Goal: Information Seeking & Learning: Check status

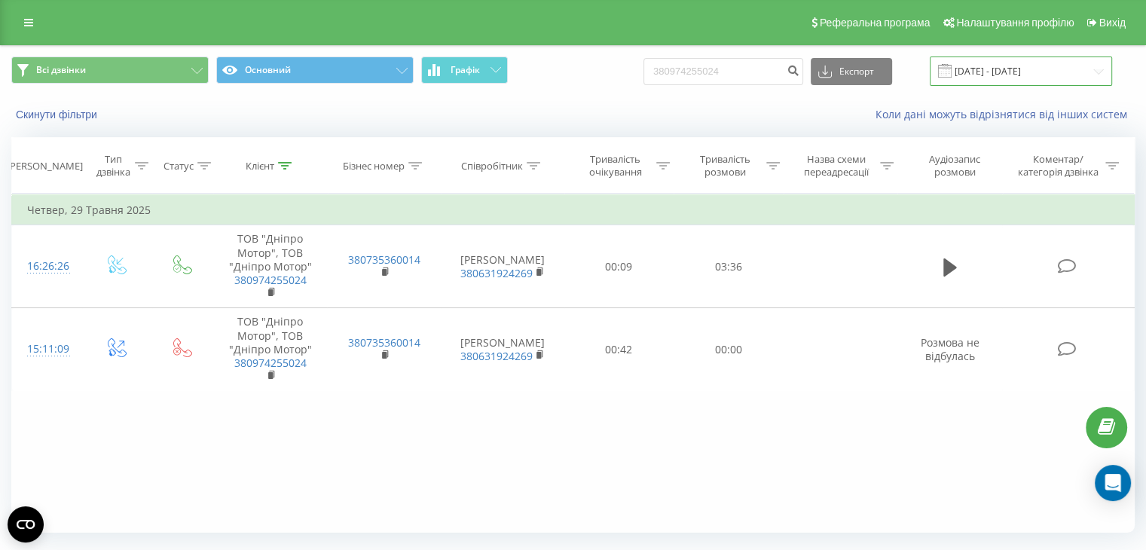
click at [1001, 73] on input "19.05.2025 - 19.08.2025" at bounding box center [1021, 71] width 182 height 29
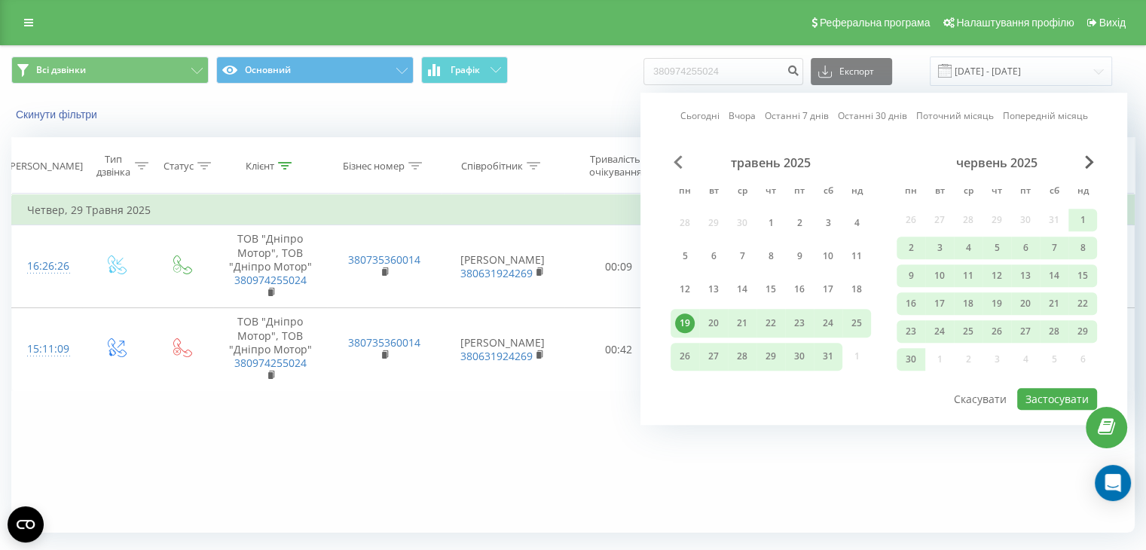
click at [680, 164] on span "Previous Month" at bounding box center [678, 162] width 9 height 14
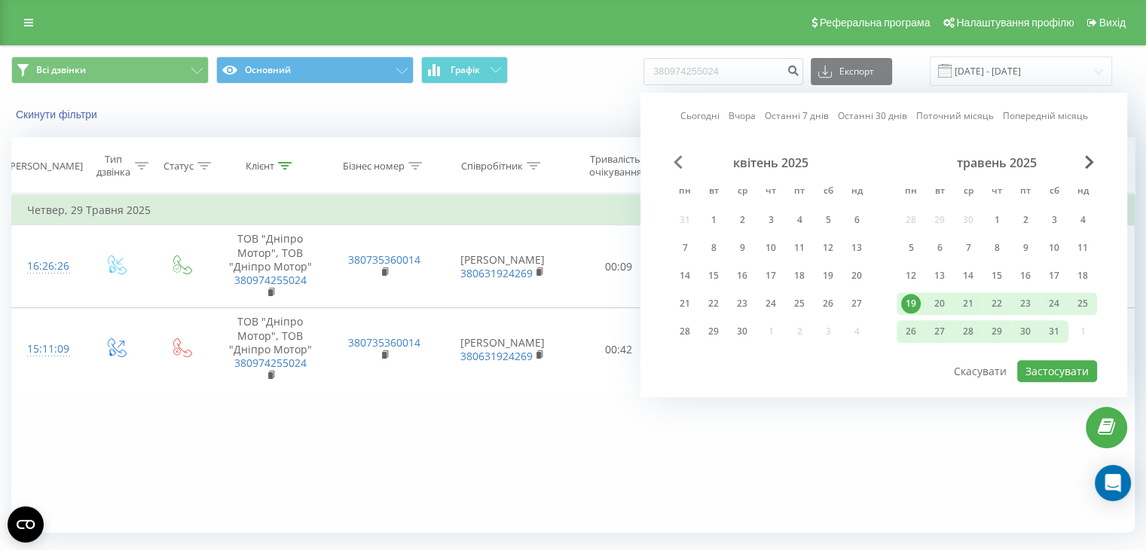
click at [680, 164] on span "Previous Month" at bounding box center [678, 162] width 9 height 14
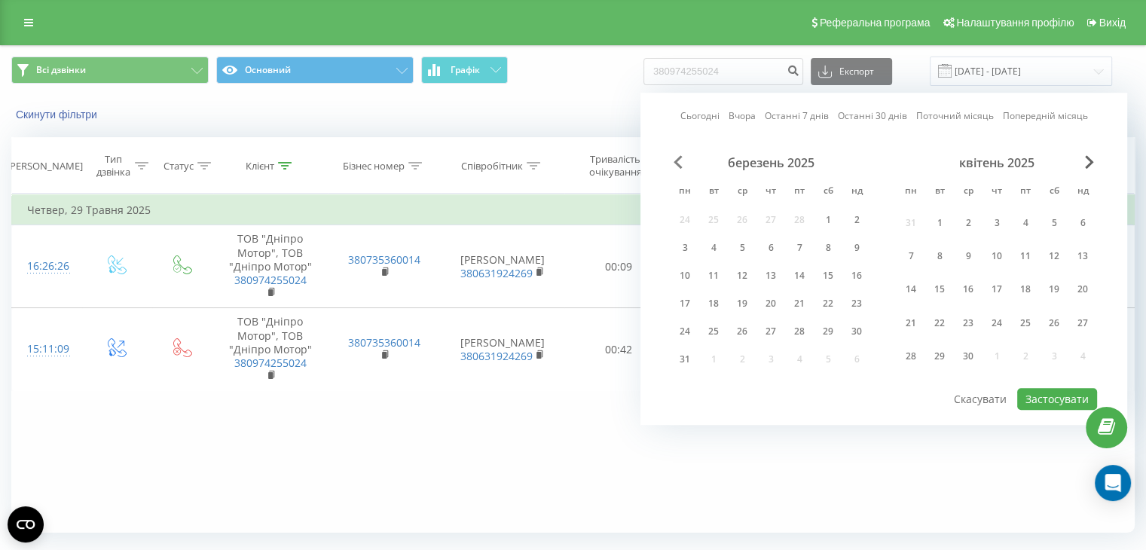
click at [680, 164] on span "Previous Month" at bounding box center [678, 162] width 9 height 14
click at [827, 226] on div "1" at bounding box center [828, 223] width 20 height 20
click at [1095, 159] on div "березень 2025" at bounding box center [997, 162] width 200 height 15
click at [1090, 162] on span "Next Month" at bounding box center [1089, 162] width 9 height 14
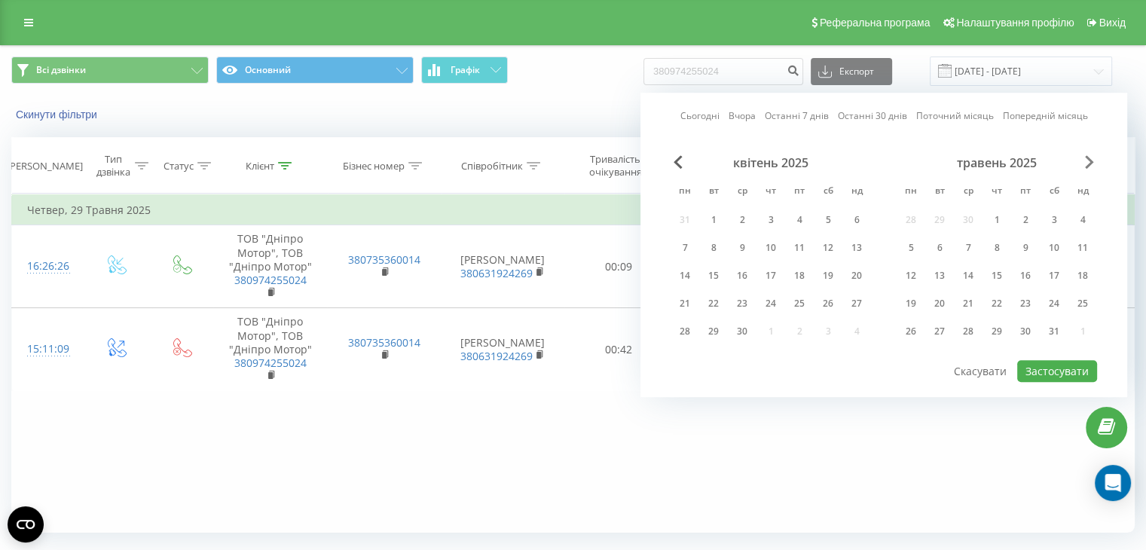
click at [1090, 162] on span "Next Month" at bounding box center [1089, 162] width 9 height 14
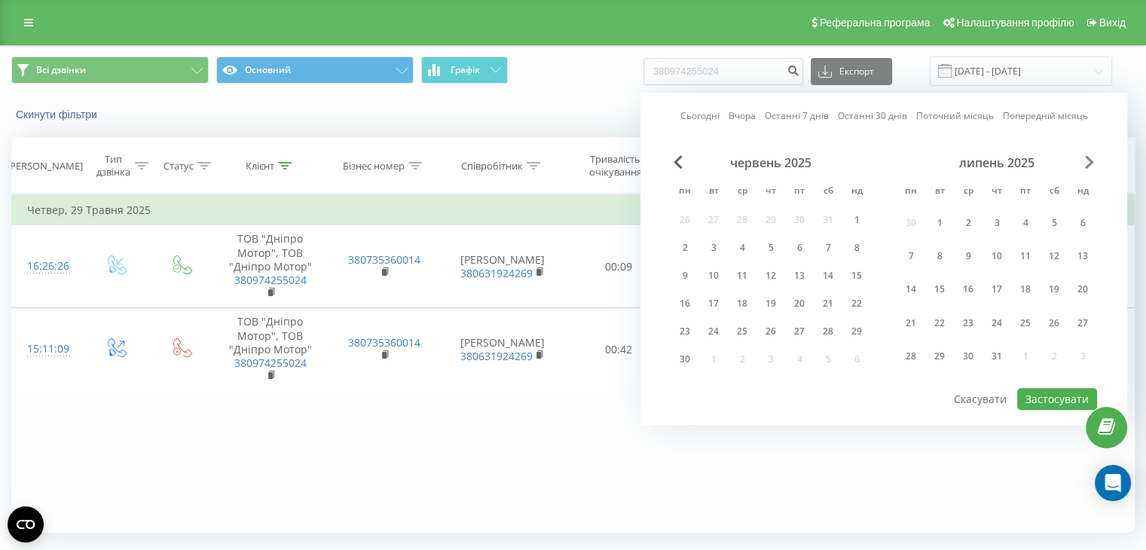
click at [1090, 162] on span "Next Month" at bounding box center [1089, 162] width 9 height 14
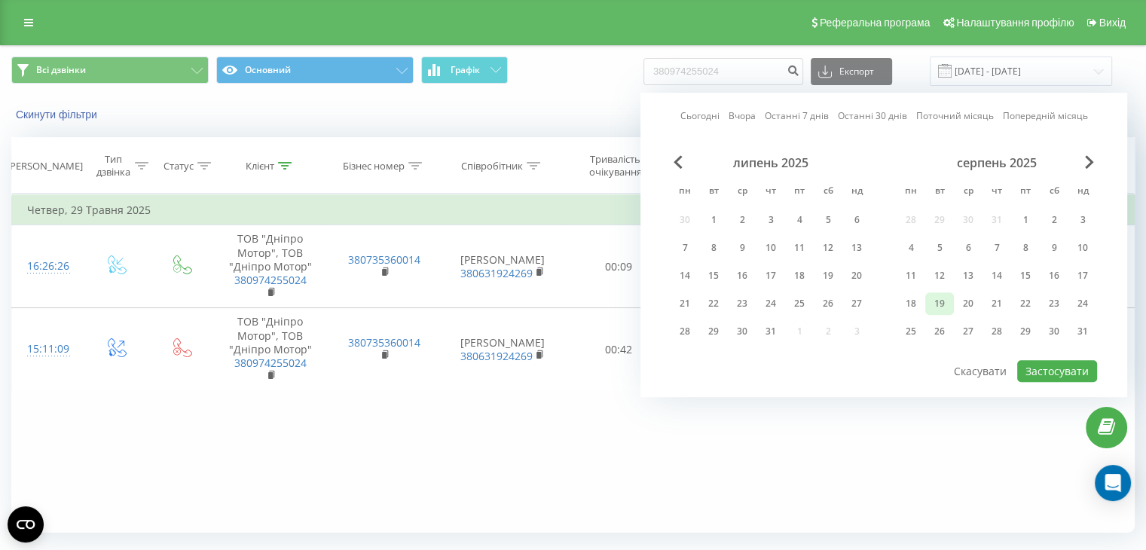
click at [932, 304] on div "19" at bounding box center [940, 304] width 20 height 20
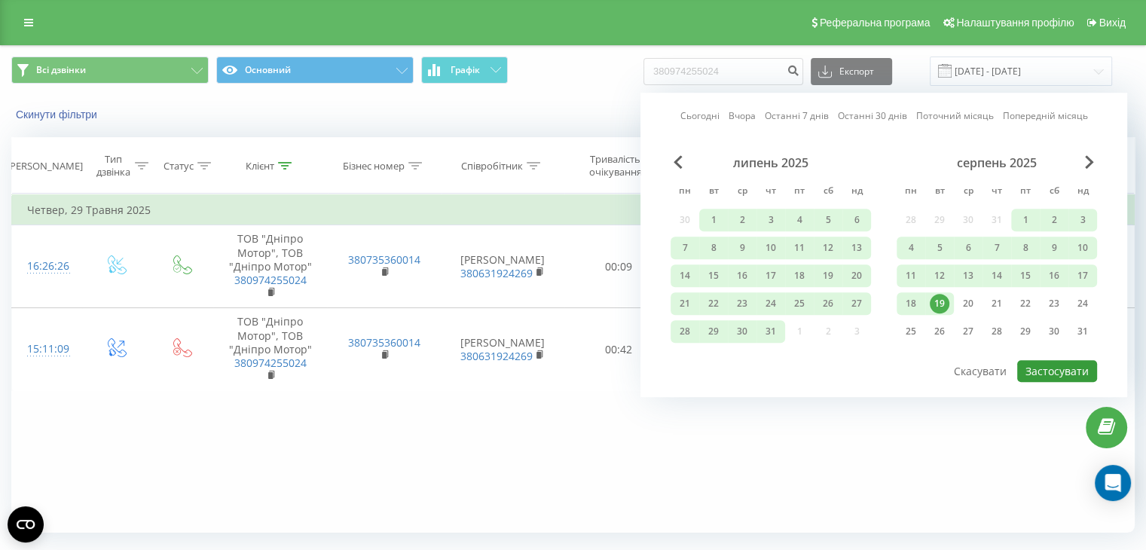
click at [1045, 362] on button "Застосувати" at bounding box center [1057, 371] width 80 height 22
type input "01.02.2025 - 19.08.2025"
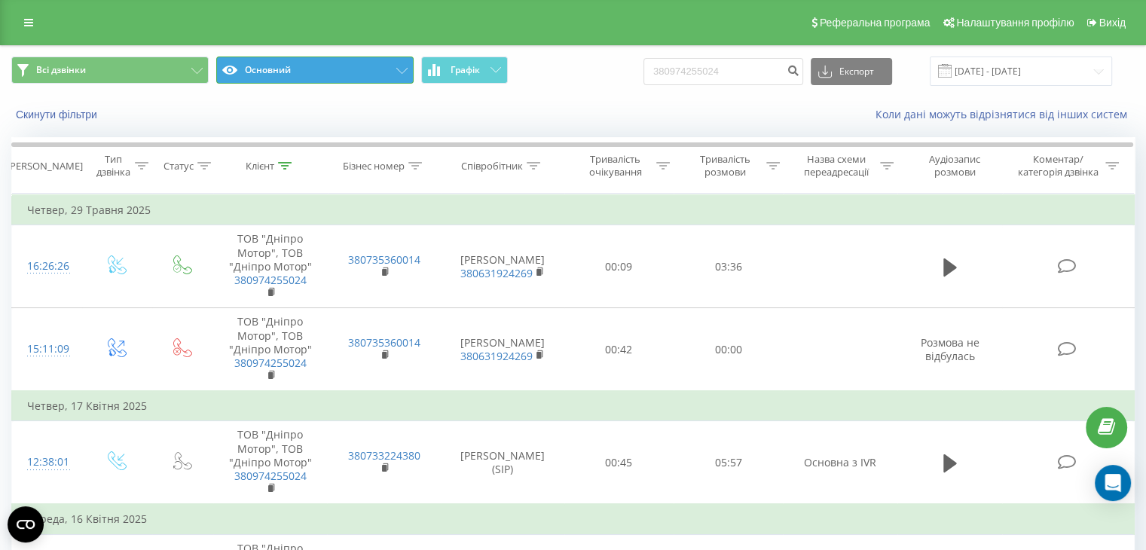
click at [310, 73] on button "Основний" at bounding box center [314, 70] width 197 height 27
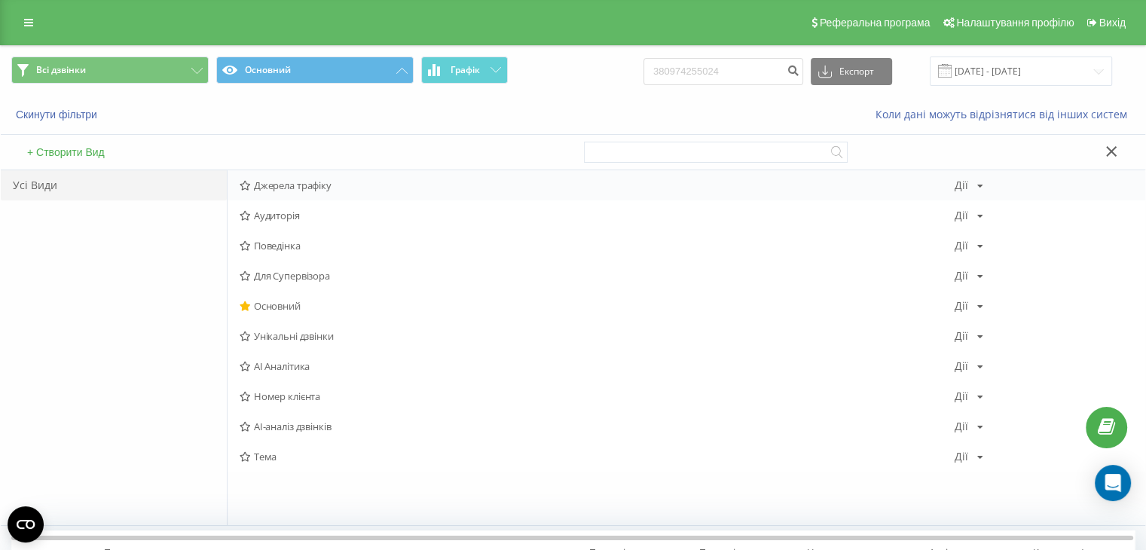
click at [303, 191] on div "Джерела трафіку Дії Редагувати Копіювати Видалити За замовчуванням Поділитися" at bounding box center [687, 185] width 918 height 30
click at [304, 188] on span "Джерела трафіку" at bounding box center [597, 185] width 715 height 11
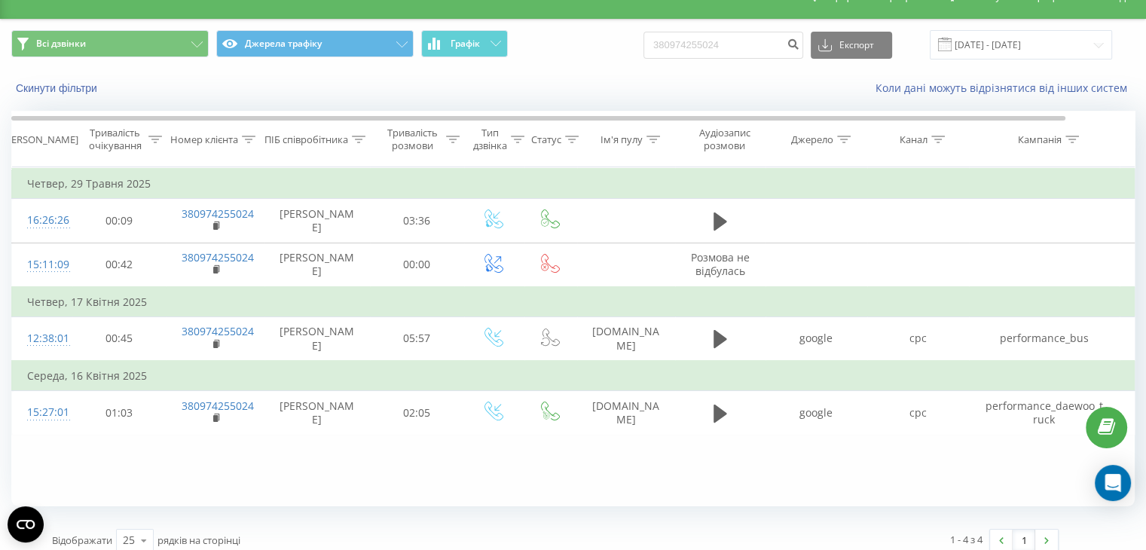
scroll to position [39, 0]
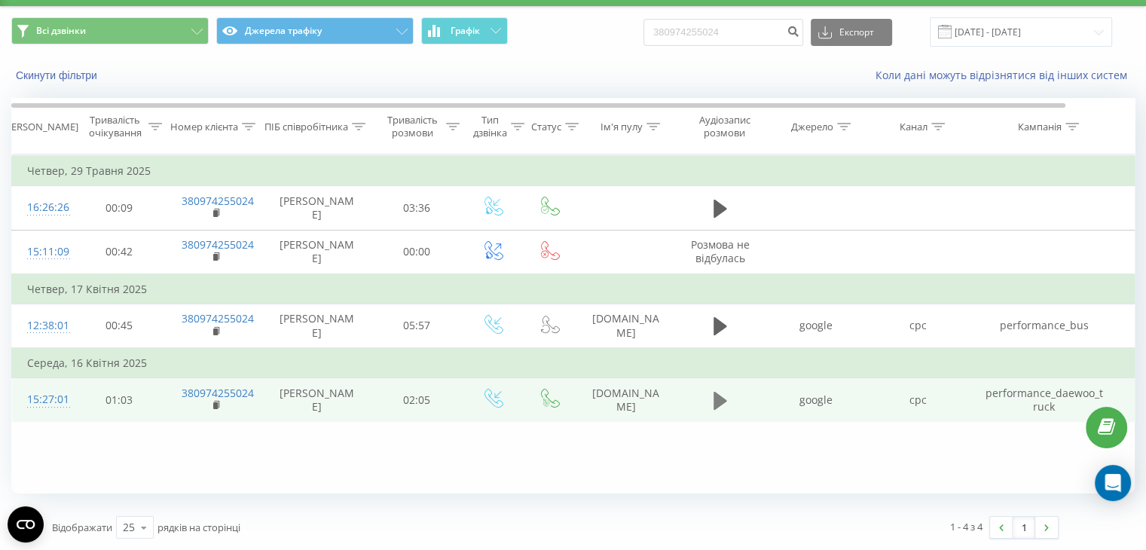
click at [720, 399] on icon at bounding box center [721, 401] width 14 height 18
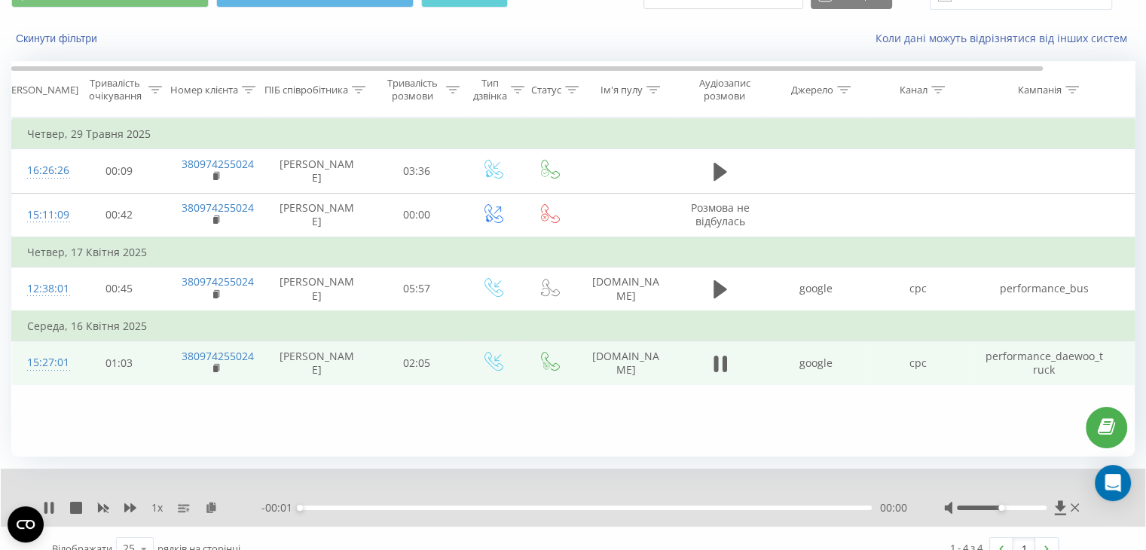
scroll to position [96, 0]
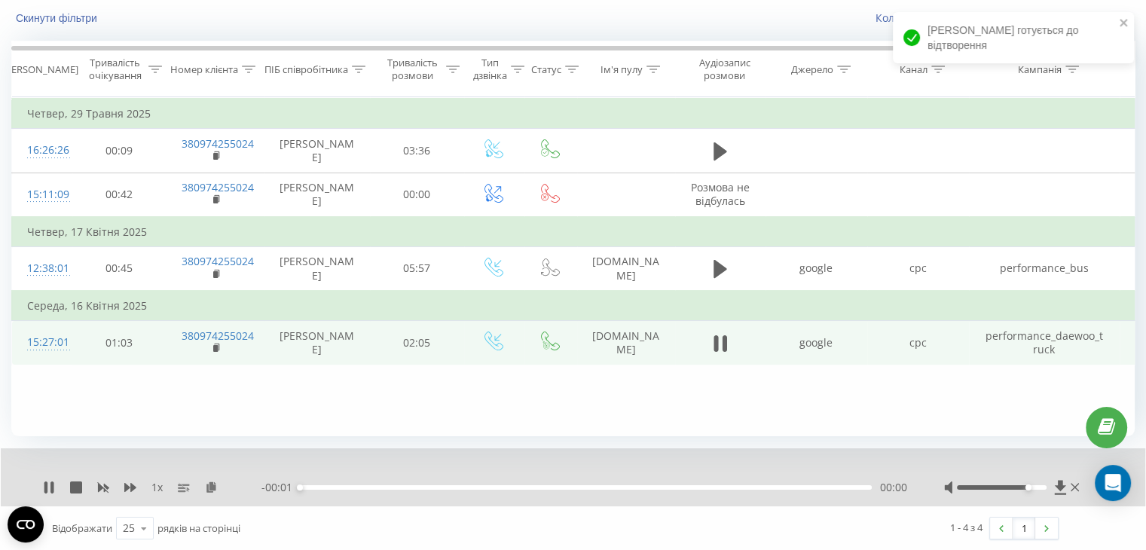
click at [1029, 487] on div at bounding box center [1002, 487] width 90 height 5
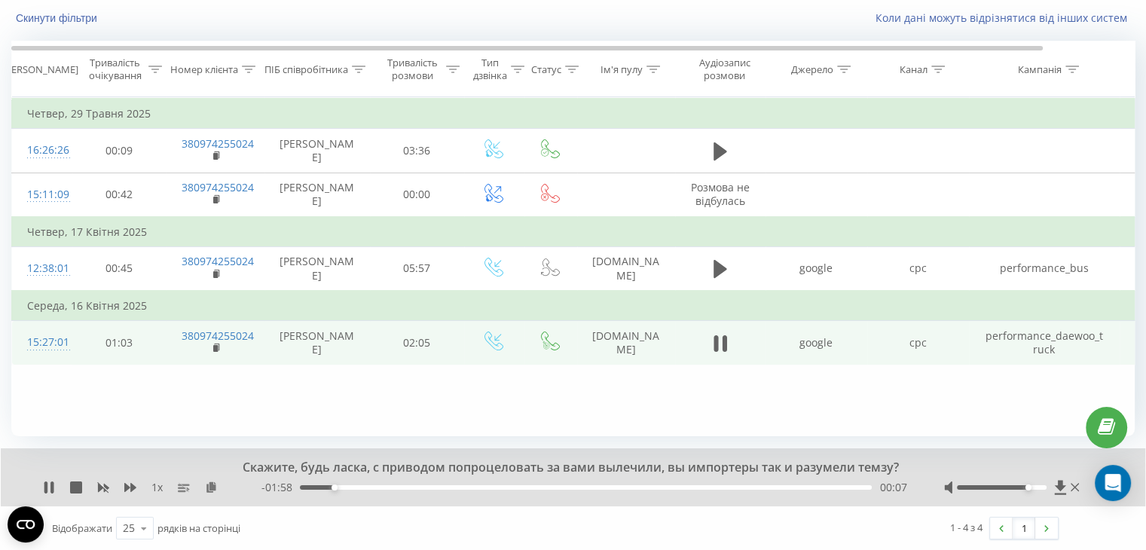
click at [175, 415] on div "Фільтрувати за умовою Дорівнює Скасувати OK Фільтрувати за умовою Містить Скасу…" at bounding box center [573, 266] width 1124 height 339
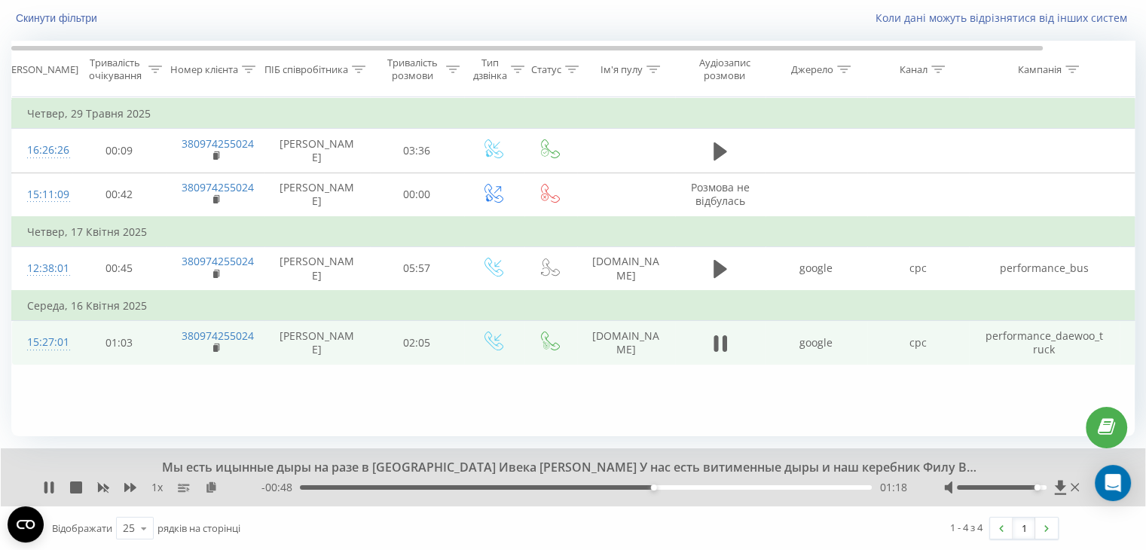
click at [1037, 488] on div at bounding box center [1002, 487] width 90 height 5
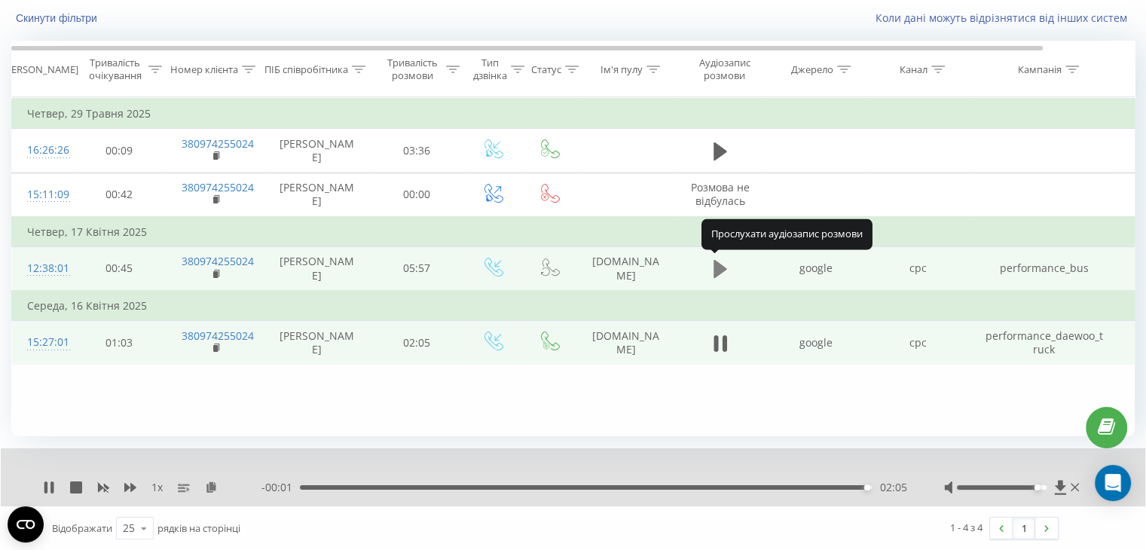
click at [720, 268] on icon at bounding box center [721, 269] width 14 height 18
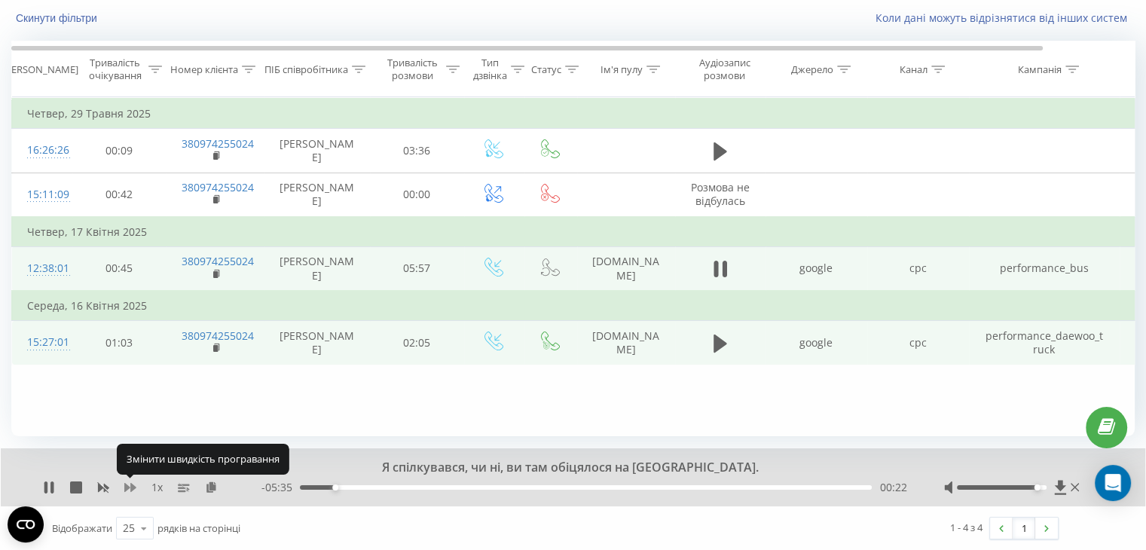
click at [127, 488] on icon at bounding box center [130, 487] width 12 height 9
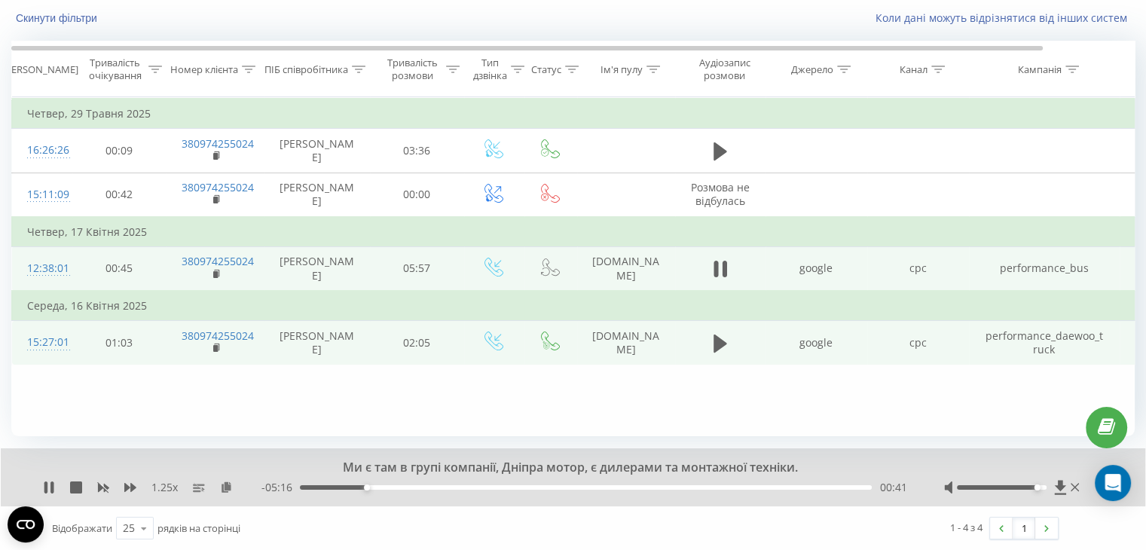
click at [49, 493] on div "1.25 x" at bounding box center [152, 487] width 219 height 15
click at [50, 485] on icon at bounding box center [51, 488] width 3 height 12
click at [51, 485] on icon at bounding box center [48, 488] width 9 height 12
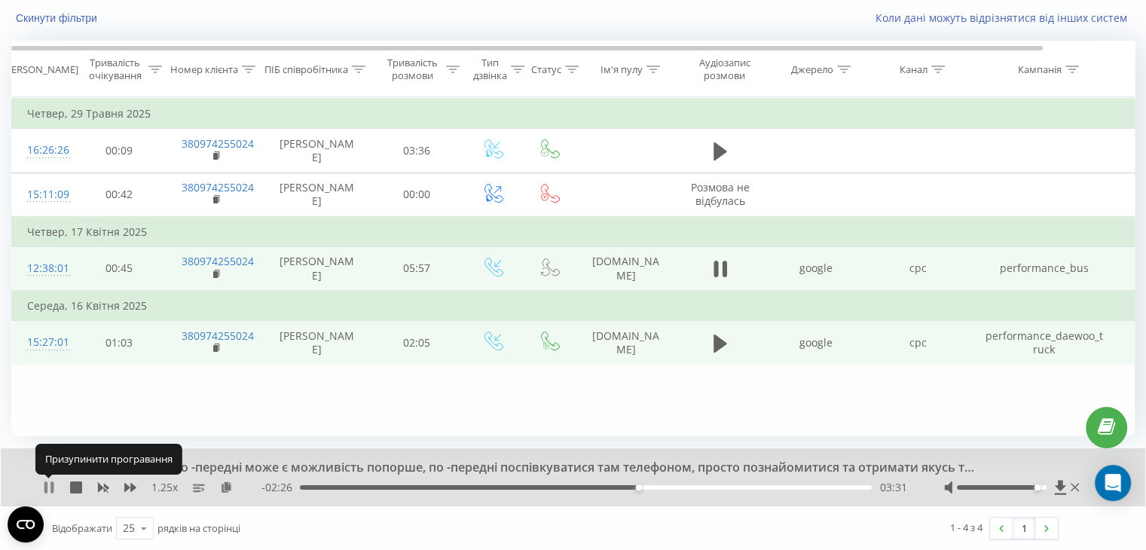
click at [48, 487] on icon at bounding box center [49, 488] width 12 height 12
click at [45, 489] on icon at bounding box center [48, 488] width 9 height 12
click at [130, 488] on icon at bounding box center [130, 487] width 12 height 9
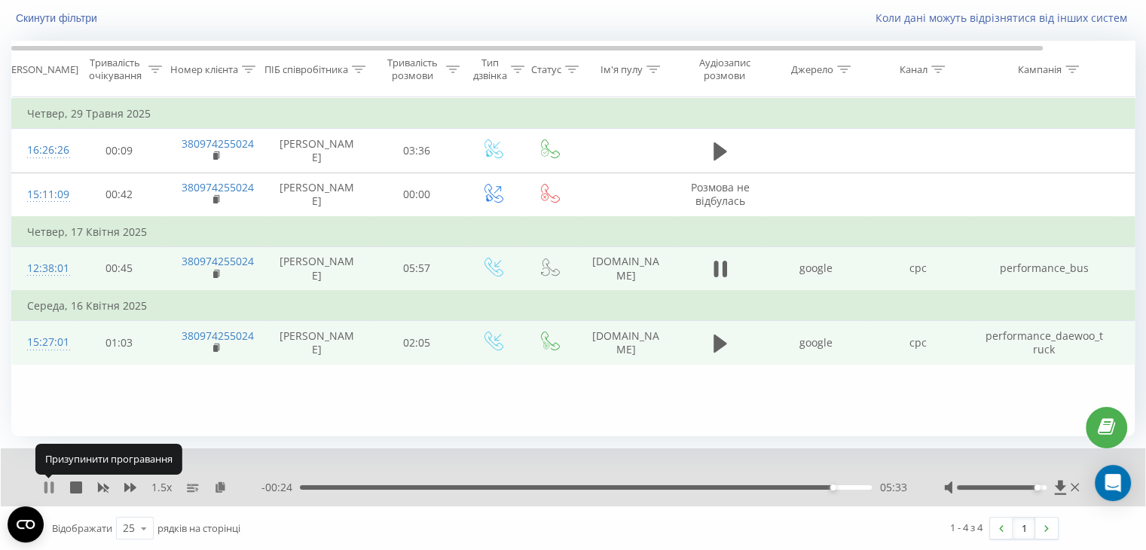
click at [49, 489] on icon at bounding box center [49, 488] width 12 height 12
click at [54, 487] on icon at bounding box center [49, 488] width 12 height 12
click at [800, 485] on div "05:13" at bounding box center [586, 487] width 572 height 5
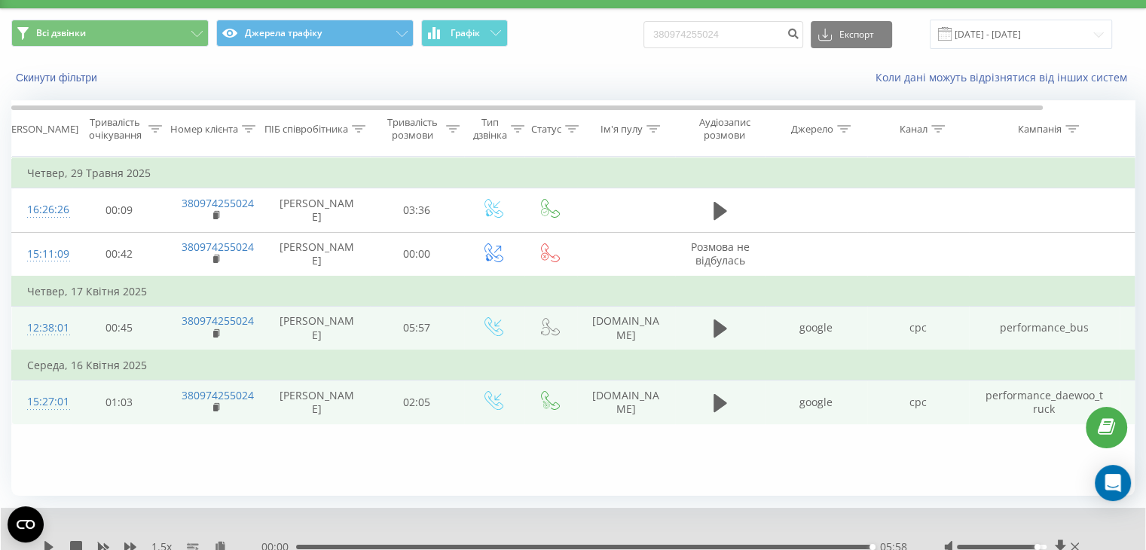
scroll to position [21, 0]
